Goal: Transaction & Acquisition: Subscribe to service/newsletter

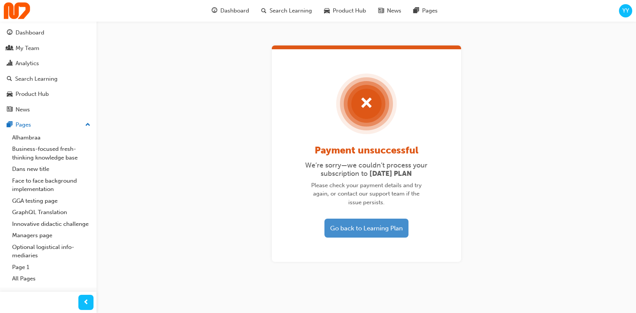
click at [374, 233] on button "Go back to Learning Plan" at bounding box center [366, 227] width 84 height 19
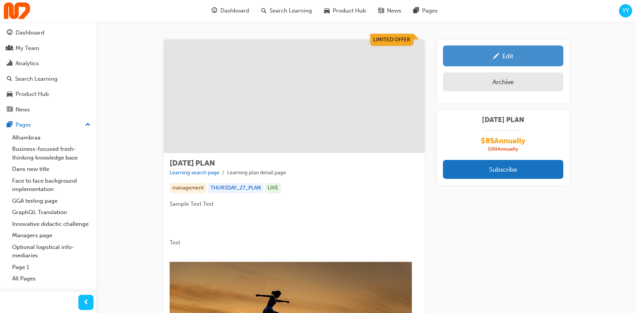
click at [510, 58] on div "Edit" at bounding box center [507, 56] width 11 height 8
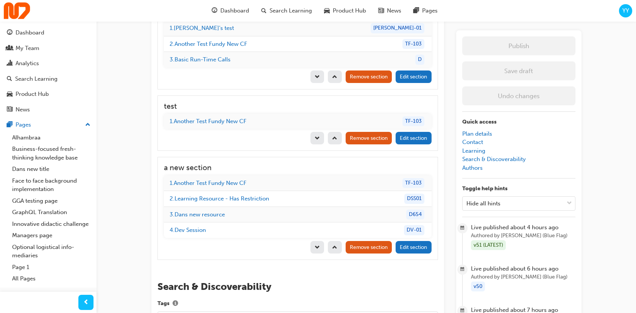
scroll to position [1107, 0]
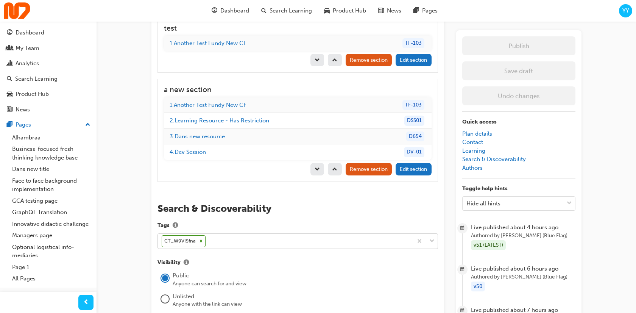
click at [242, 233] on div "CT_W9VISfna" at bounding box center [285, 240] width 255 height 15
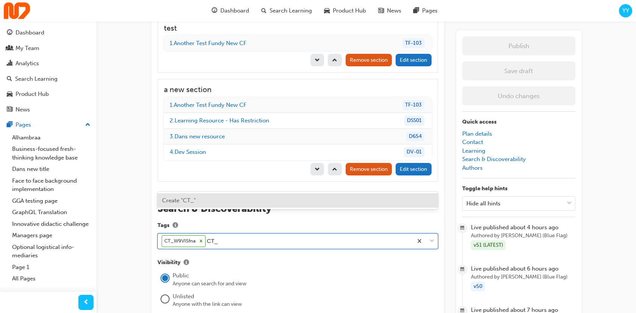
paste input "tuZSjrYw"
type input "CT_tuZSjrYw"
click at [242, 203] on div "Create "CT_tuZSjrYw"" at bounding box center [297, 200] width 280 height 15
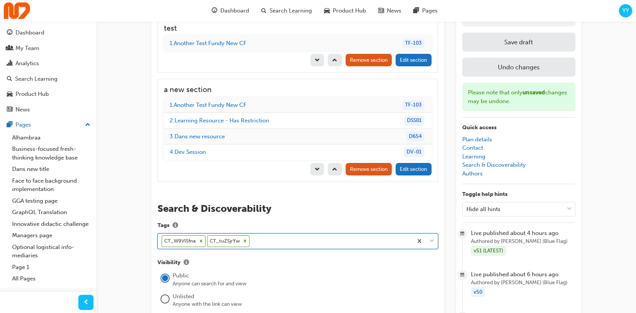
click at [200, 238] on icon at bounding box center [200, 240] width 5 height 5
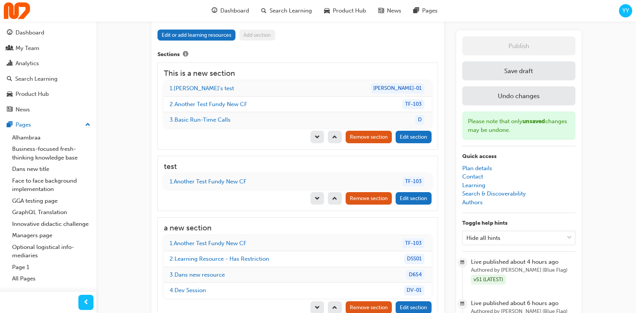
scroll to position [968, 0]
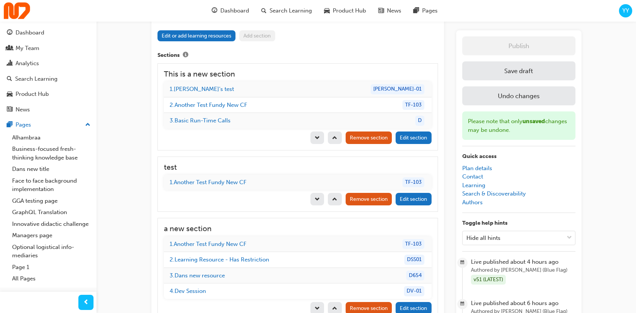
click at [532, 72] on button "Save draft" at bounding box center [518, 70] width 113 height 19
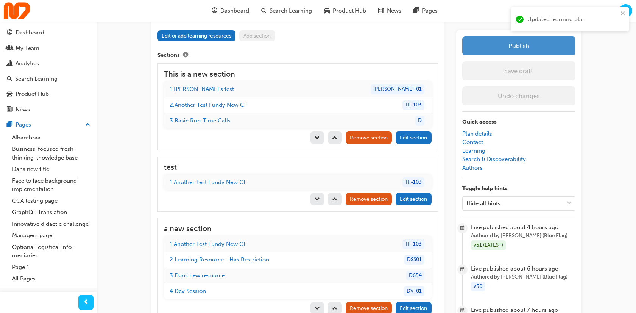
click at [537, 48] on button "Publish" at bounding box center [518, 45] width 113 height 19
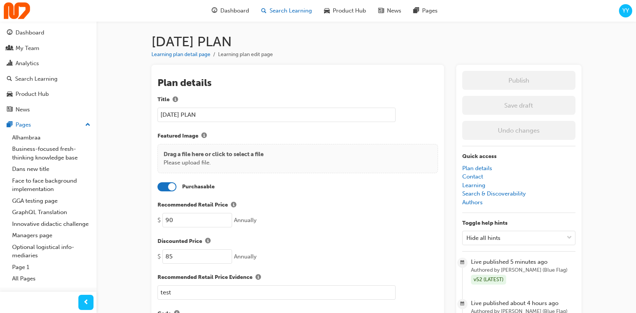
click at [278, 5] on div "Search Learning" at bounding box center [286, 11] width 63 height 16
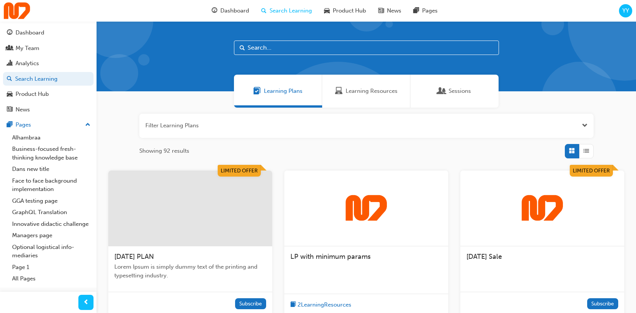
scroll to position [6, 0]
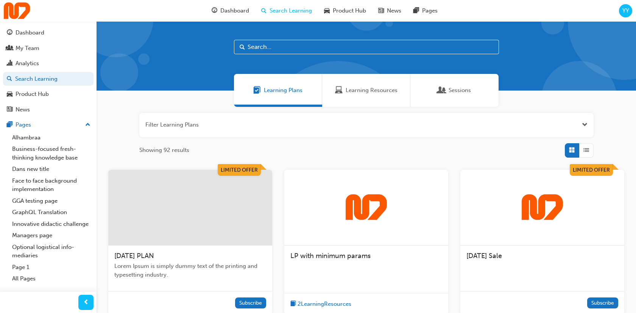
click at [198, 195] on div at bounding box center [190, 208] width 164 height 76
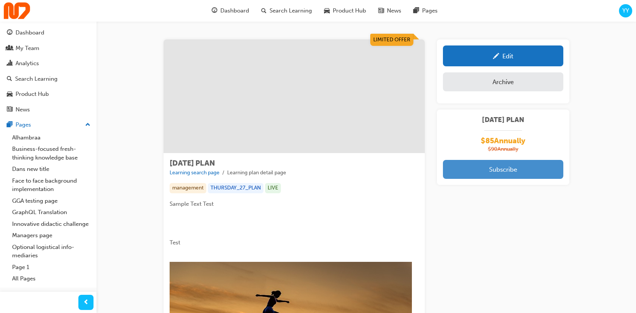
click at [526, 164] on button "Subscribe" at bounding box center [503, 169] width 120 height 19
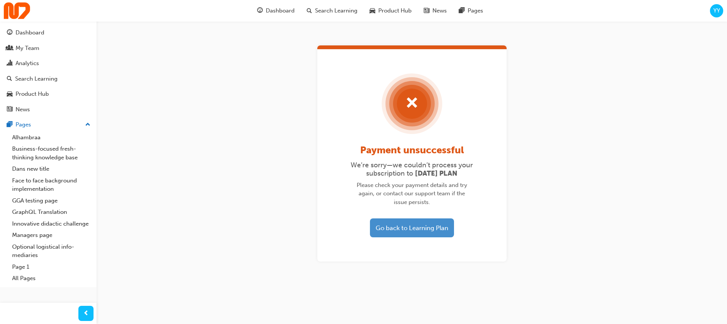
click at [402, 223] on button "Go back to Learning Plan" at bounding box center [412, 227] width 84 height 19
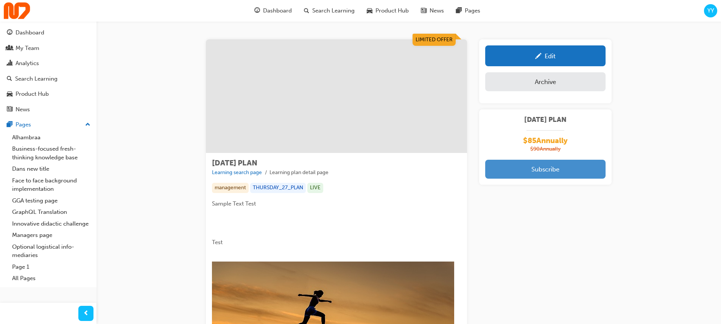
click at [589, 169] on button "Subscribe" at bounding box center [545, 169] width 120 height 19
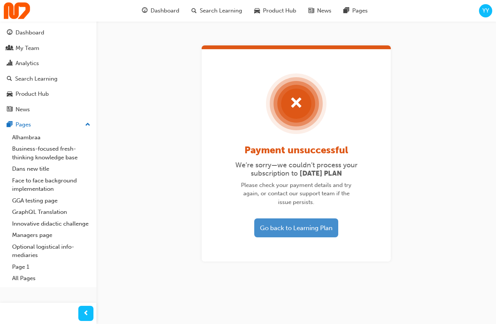
click at [310, 222] on button "Go back to Learning Plan" at bounding box center [296, 227] width 84 height 19
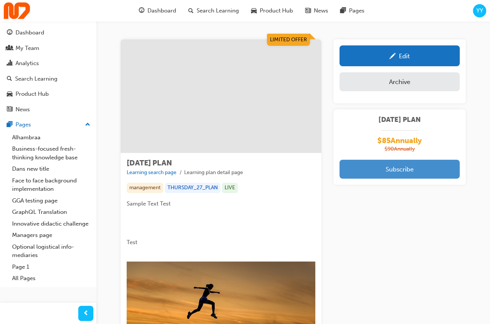
click at [398, 174] on button "Subscribe" at bounding box center [400, 169] width 120 height 19
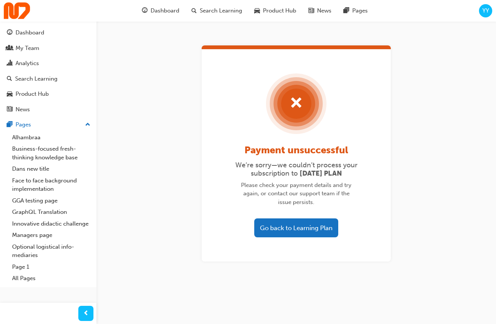
click at [315, 217] on div "Payment unsuccessful We’re sorry—we couldn’t process your subscription to TUESD…" at bounding box center [296, 155] width 189 height 212
click at [305, 226] on button "Go back to Learning Plan" at bounding box center [296, 227] width 84 height 19
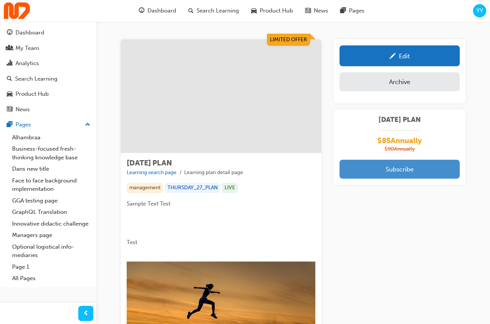
click at [411, 162] on button "Subscribe" at bounding box center [400, 169] width 120 height 19
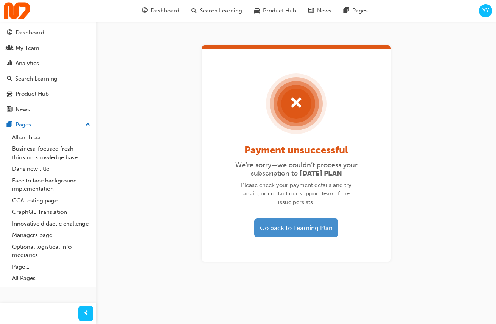
click at [301, 235] on button "Go back to Learning Plan" at bounding box center [296, 227] width 84 height 19
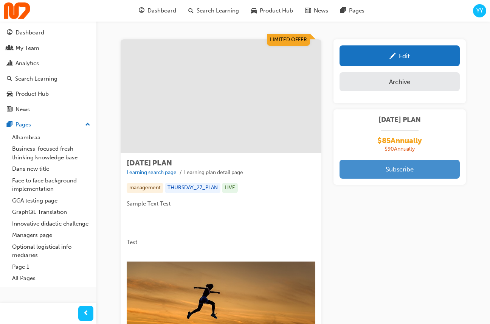
click at [374, 171] on button "Subscribe" at bounding box center [400, 169] width 120 height 19
